Goal: Task Accomplishment & Management: Manage account settings

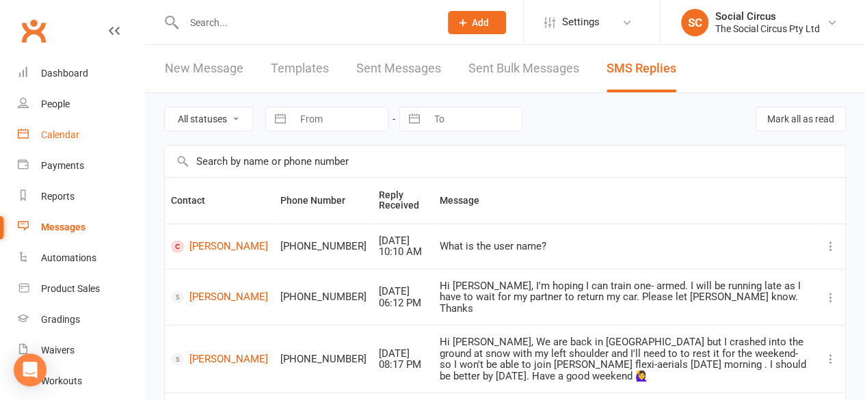
click at [66, 135] on div "Calendar" at bounding box center [60, 134] width 38 height 11
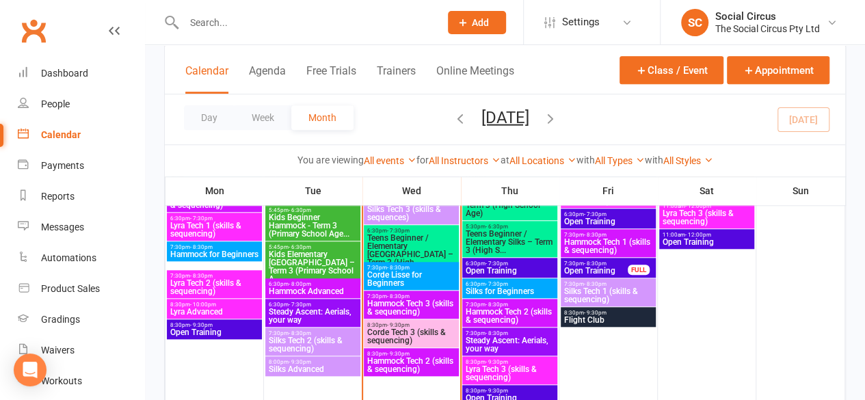
scroll to position [547, 0]
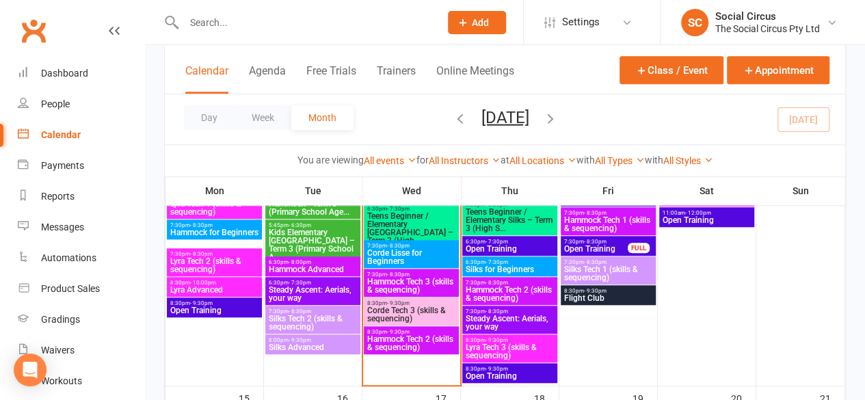
click at [403, 255] on span "Corde Lisse for Beginners" at bounding box center [411, 257] width 90 height 16
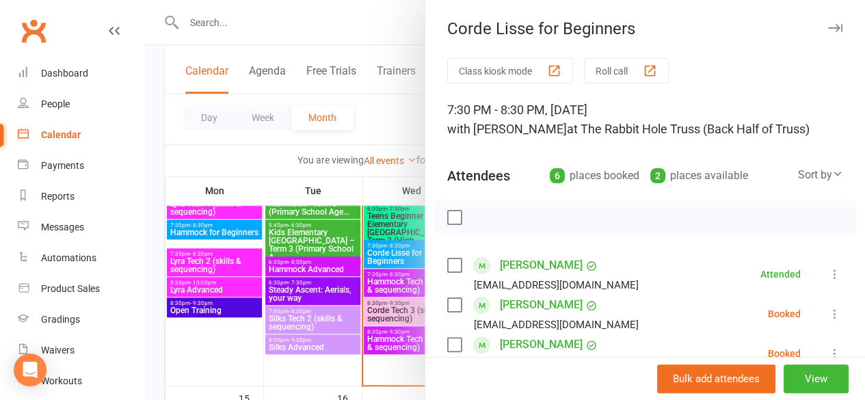
scroll to position [68, 0]
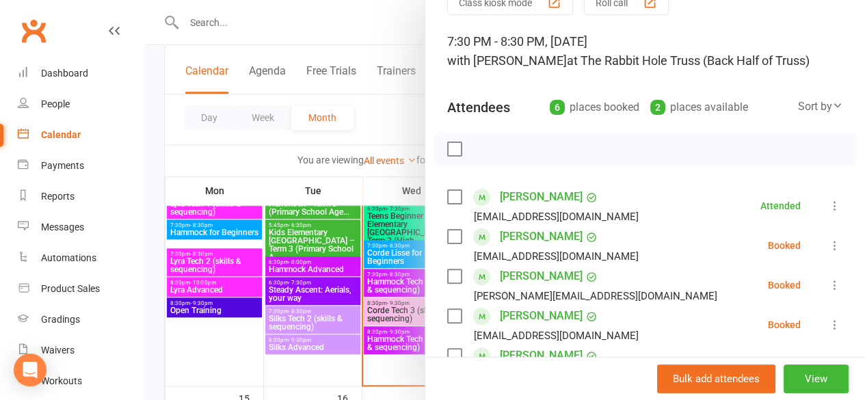
click at [828, 252] on icon at bounding box center [835, 246] width 14 height 14
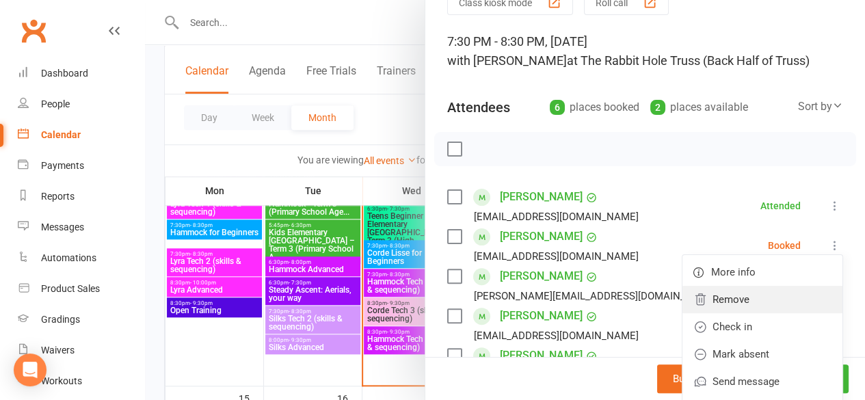
click at [718, 313] on link "Remove" at bounding box center [762, 299] width 160 height 27
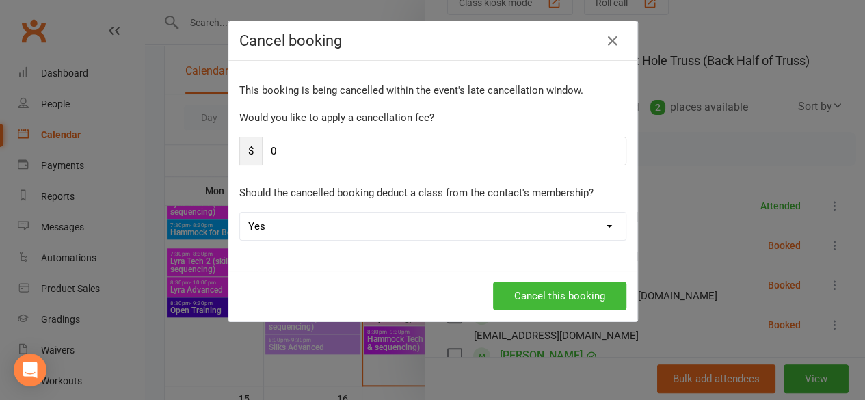
click at [469, 215] on select "Yes No" at bounding box center [433, 226] width 386 height 27
select select "1"
click at [240, 213] on select "Yes No" at bounding box center [433, 226] width 386 height 27
click at [536, 302] on button "Cancel this booking" at bounding box center [559, 296] width 133 height 29
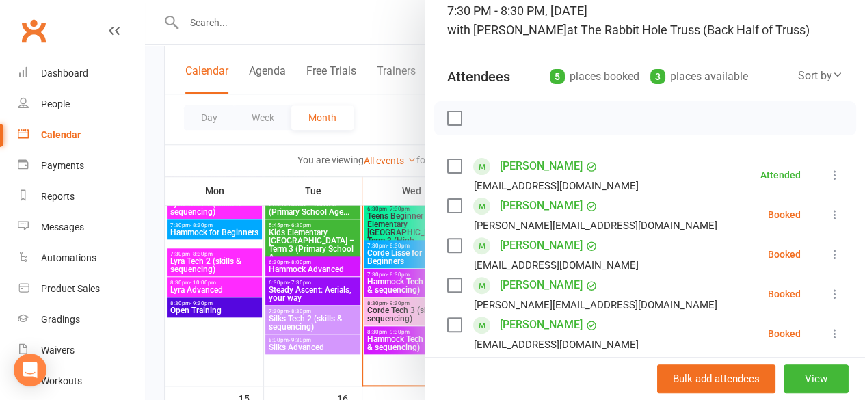
scroll to position [273, 0]
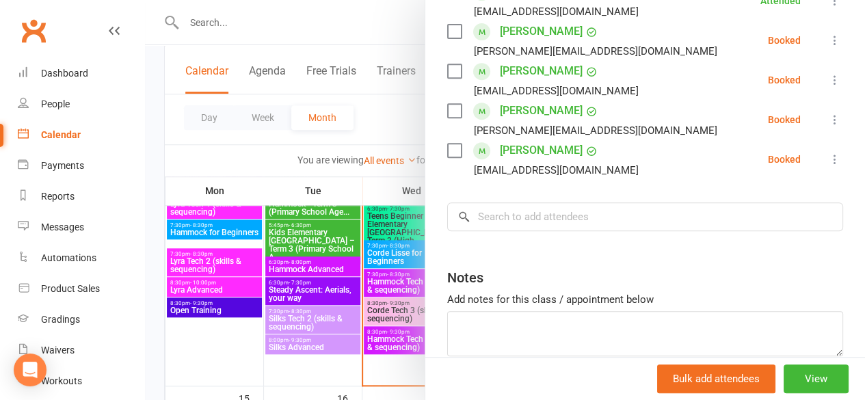
click at [165, 357] on div at bounding box center [505, 200] width 720 height 400
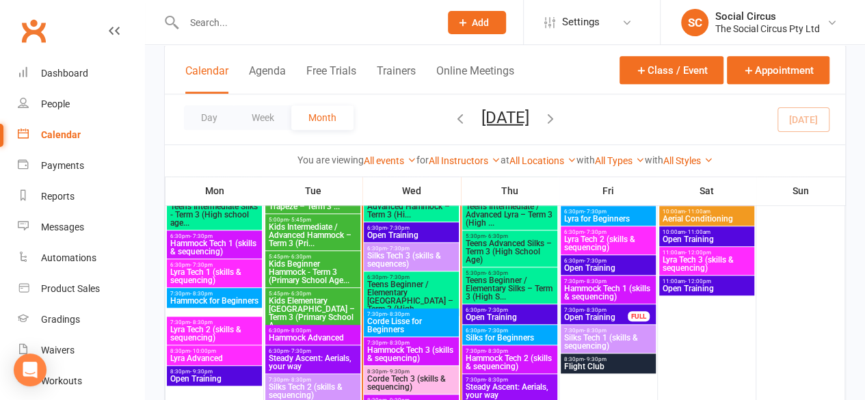
scroll to position [410, 0]
